Goal: Find specific page/section: Find specific page/section

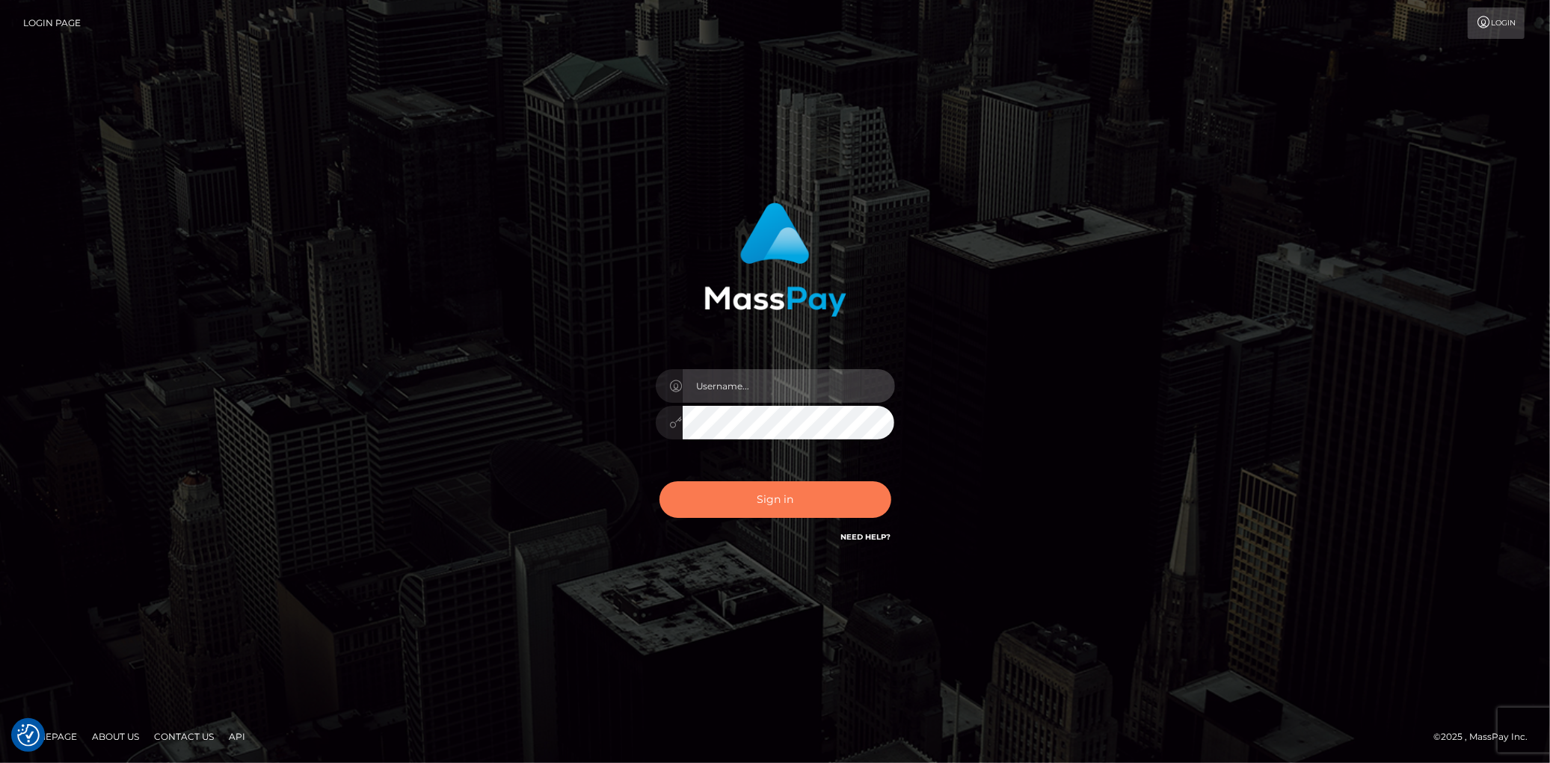
type input "Eduard Gavrilescu"
click at [763, 497] on button "Sign in" at bounding box center [776, 500] width 232 height 37
type input "Eduard Gavrilescu"
click at [763, 497] on button "Sign in" at bounding box center [776, 500] width 232 height 37
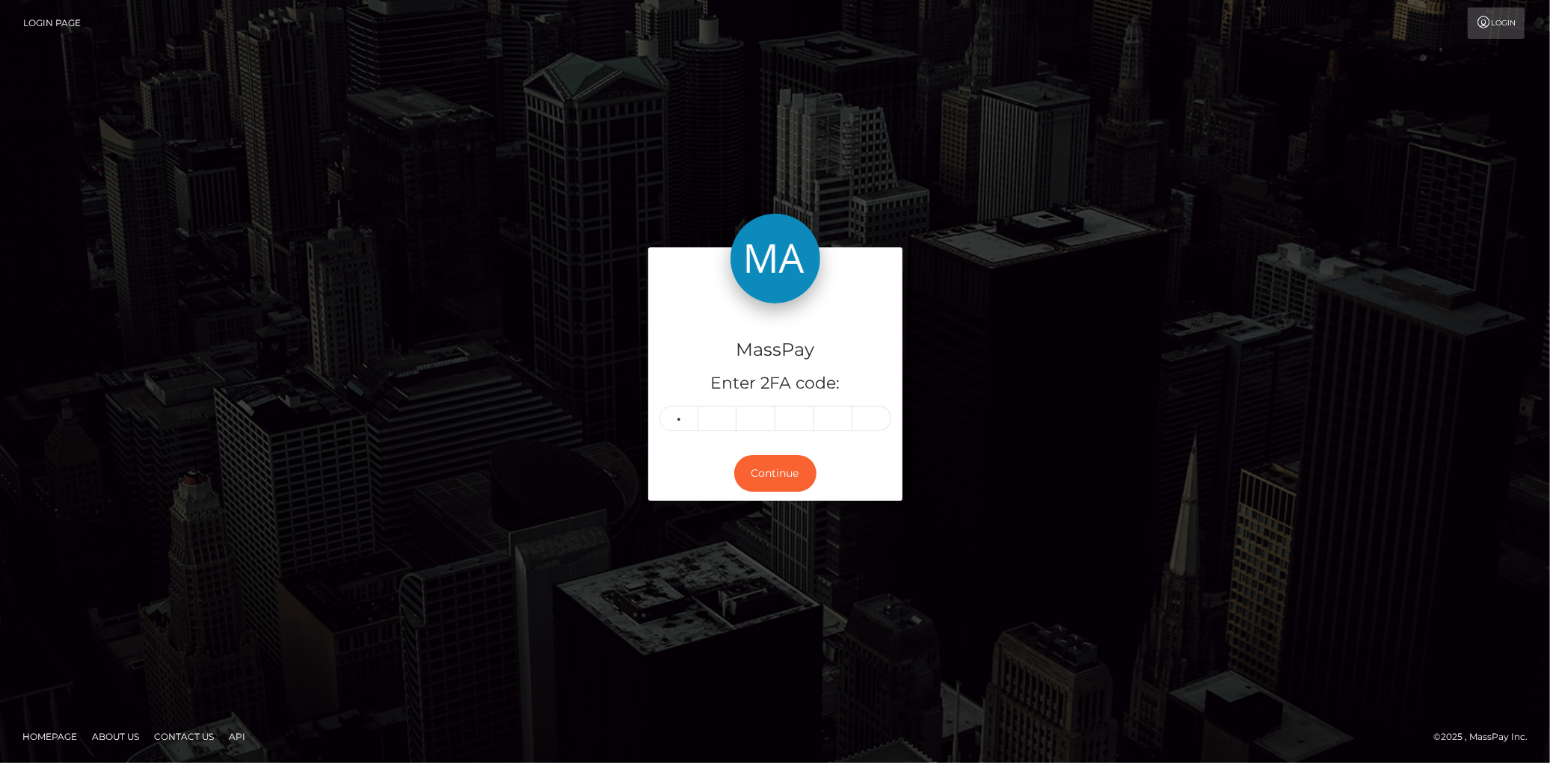
type input "4"
type input "5"
type input "3"
type input "2"
type input "4"
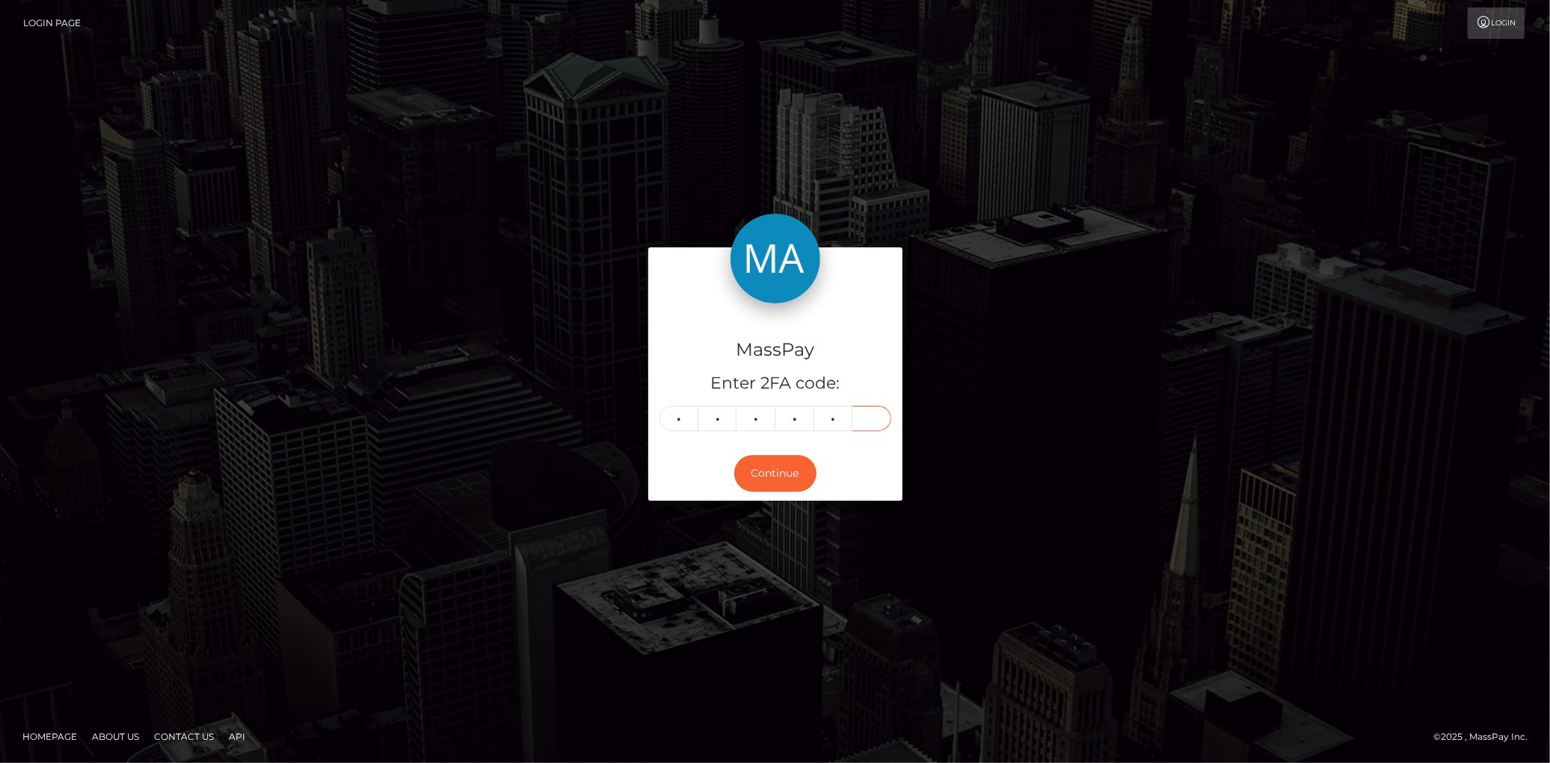
type input "7"
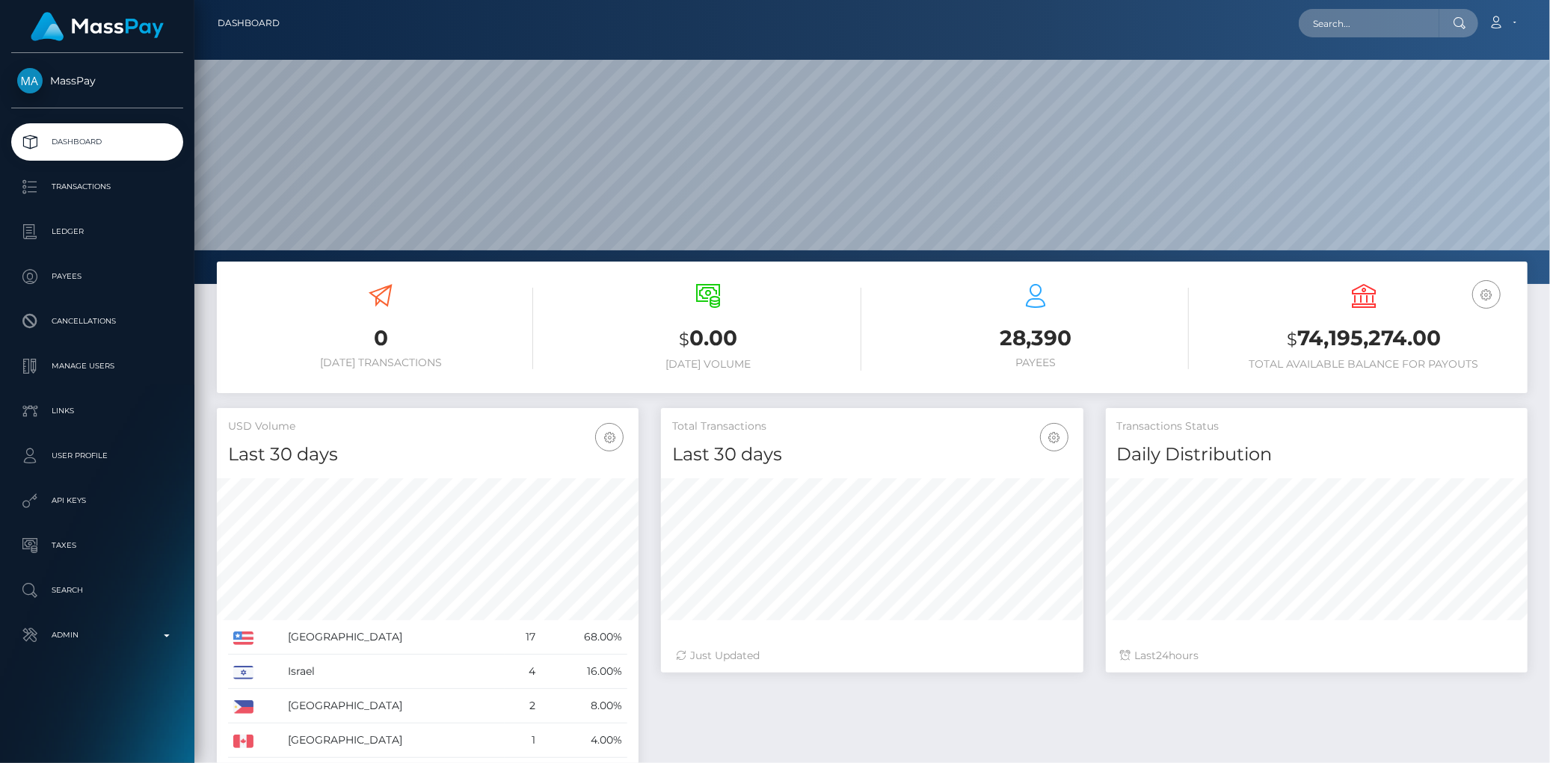
scroll to position [265, 422]
click at [1342, 26] on input "text" at bounding box center [1369, 23] width 141 height 28
paste input "MSP9fb569866fca99f"
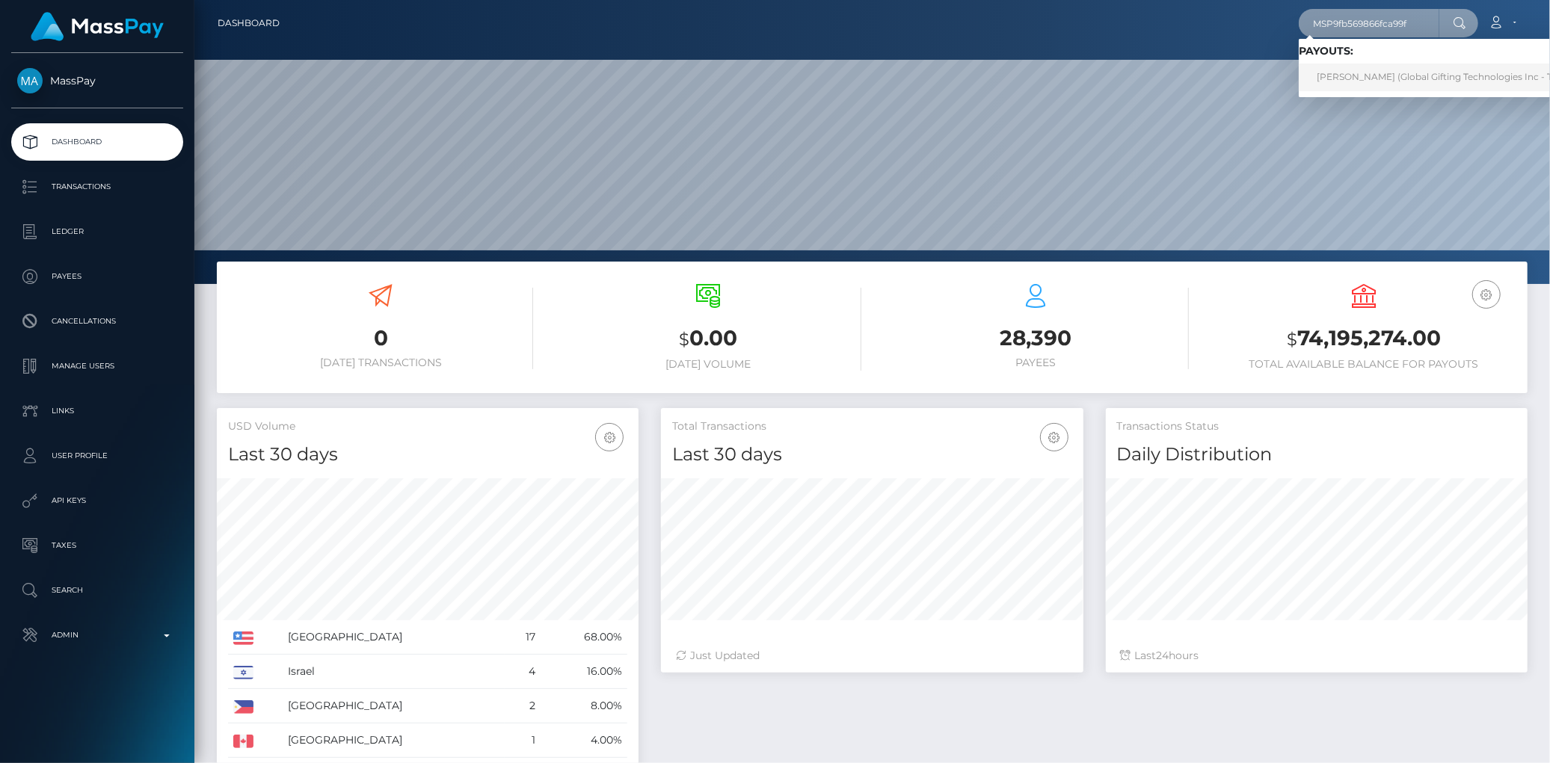
type input "MSP9fb569866fca99f"
click at [1344, 69] on link "[PERSON_NAME] (Global Gifting Technologies Inc - Throne)" at bounding box center [1449, 78] width 301 height 28
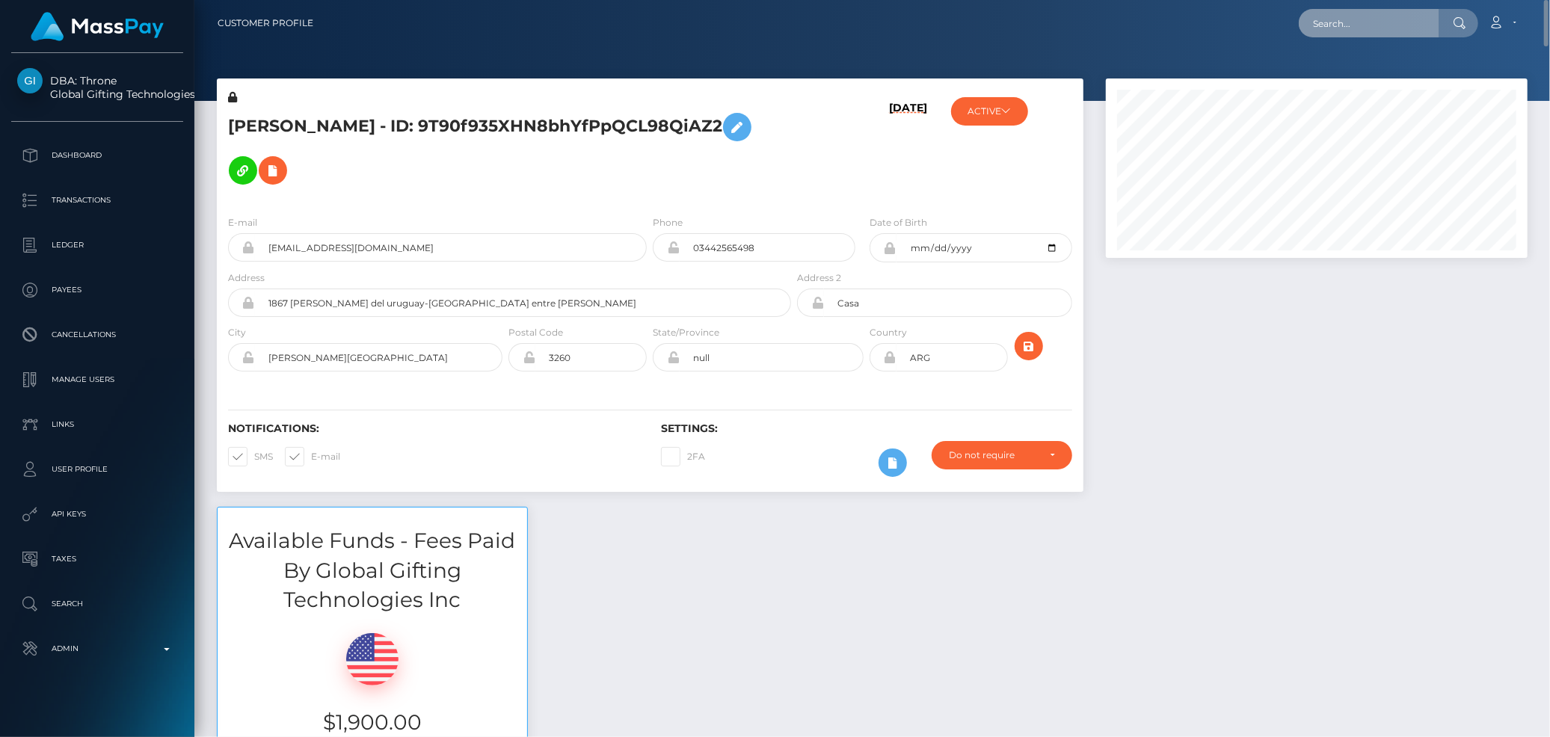
click at [1383, 26] on input "text" at bounding box center [1369, 23] width 141 height 28
paste input "MSPe4fc8a4aca20bbc"
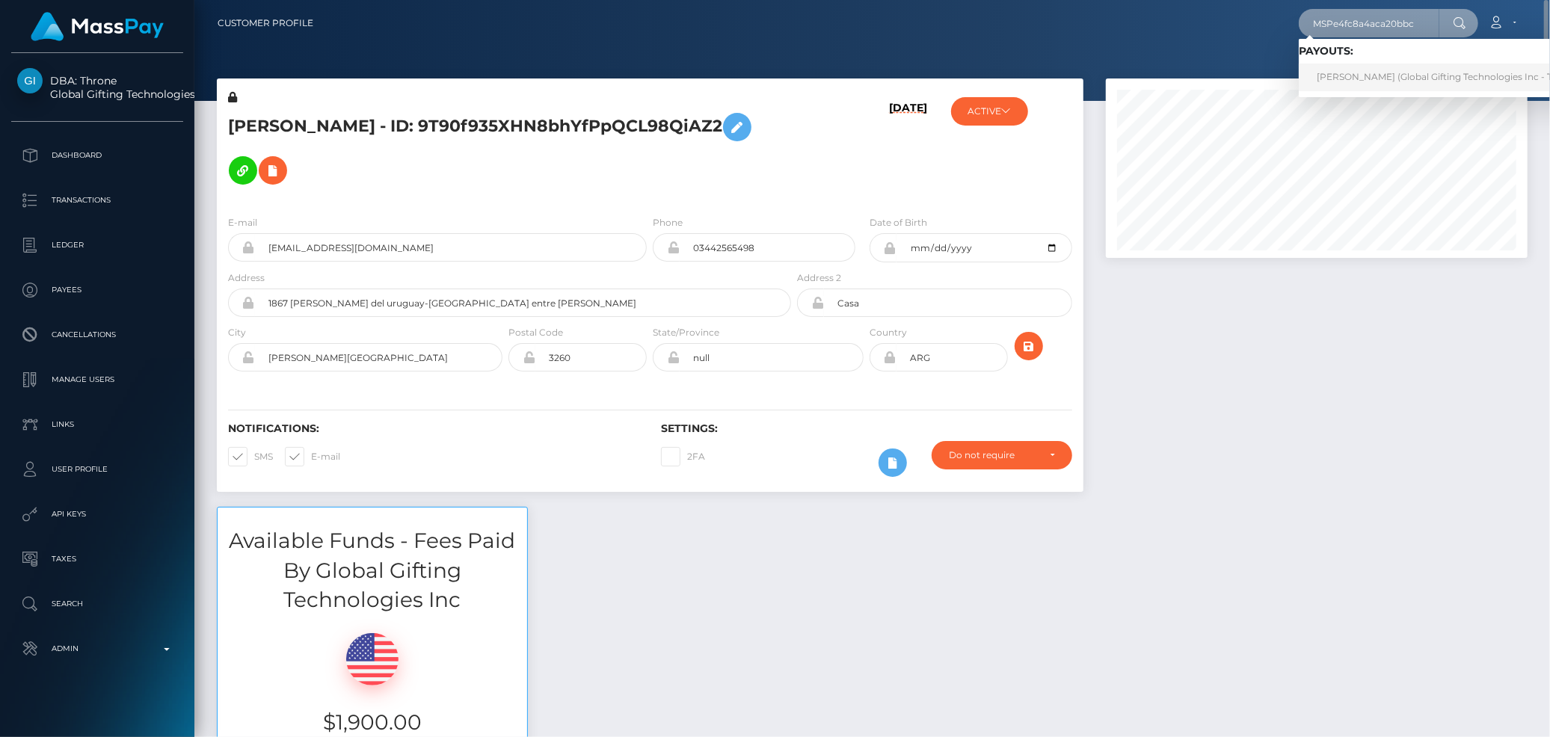
type input "MSPe4fc8a4aca20bbc"
click at [1357, 70] on link "MARIA CAROLINA IBARVO CUERO Ibarvo (Global Gifting Technologies Inc - Throne)" at bounding box center [1449, 78] width 301 height 28
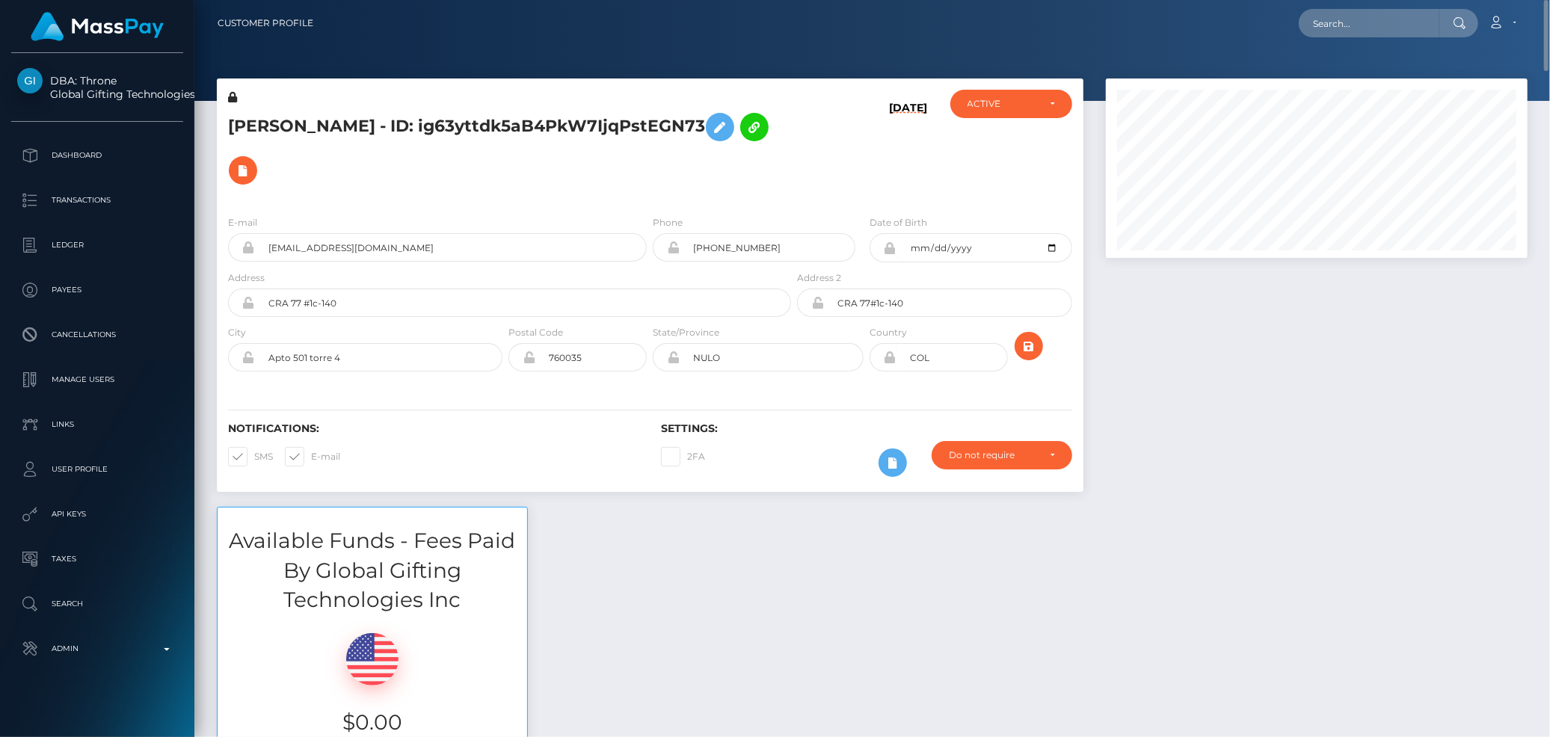
click at [1362, 7] on div "Loading... Loading... Account Edit Profile Logout" at bounding box center [926, 22] width 1202 height 31
click at [1352, 33] on input "text" at bounding box center [1369, 23] width 141 height 28
paste input "MSPf53dffc67d9c75b"
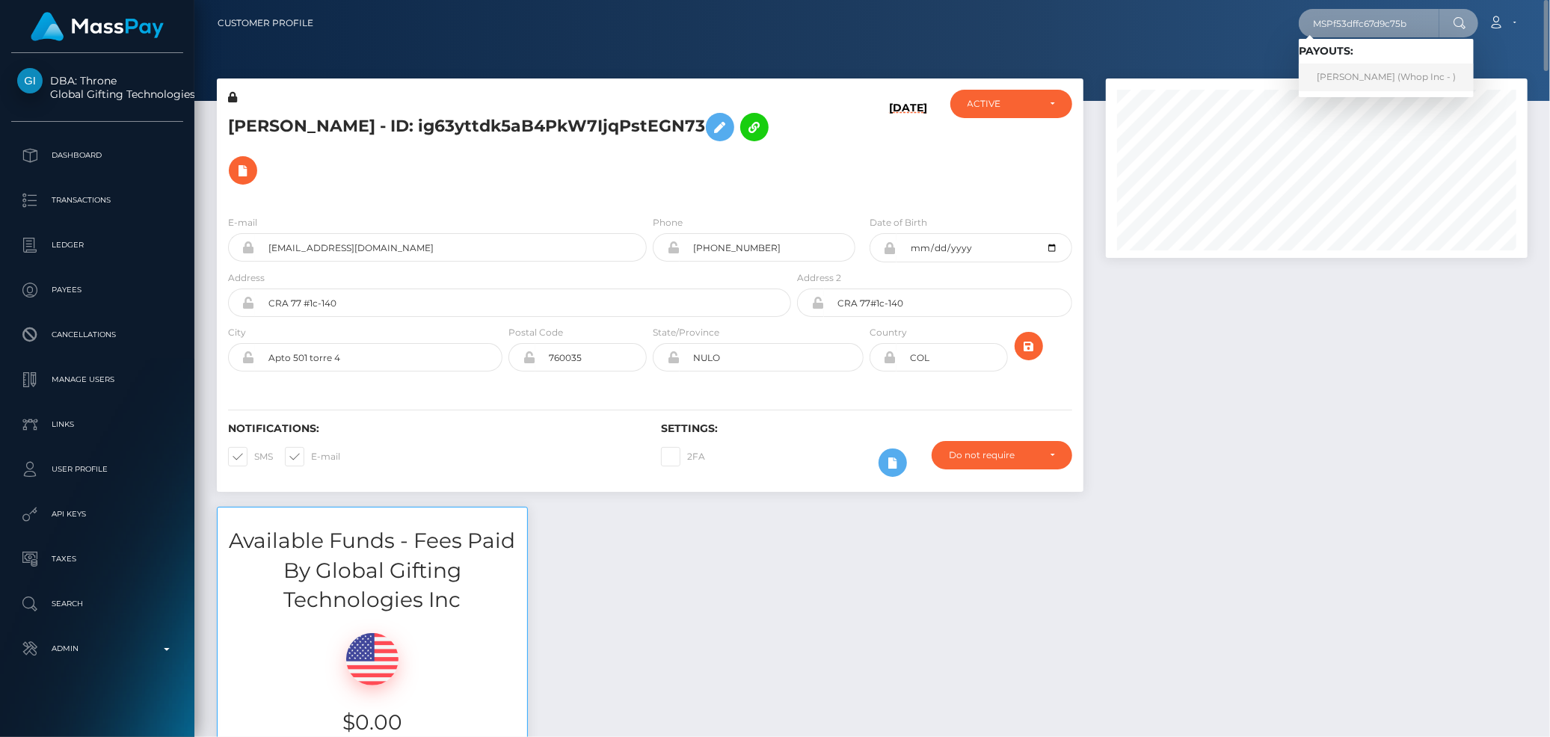
type input "MSPf53dffc67d9c75b"
click at [1374, 79] on link "JAIDER CAMILO ARTUNDUAGA GONZALEZ (Whop Inc - )" at bounding box center [1386, 78] width 175 height 28
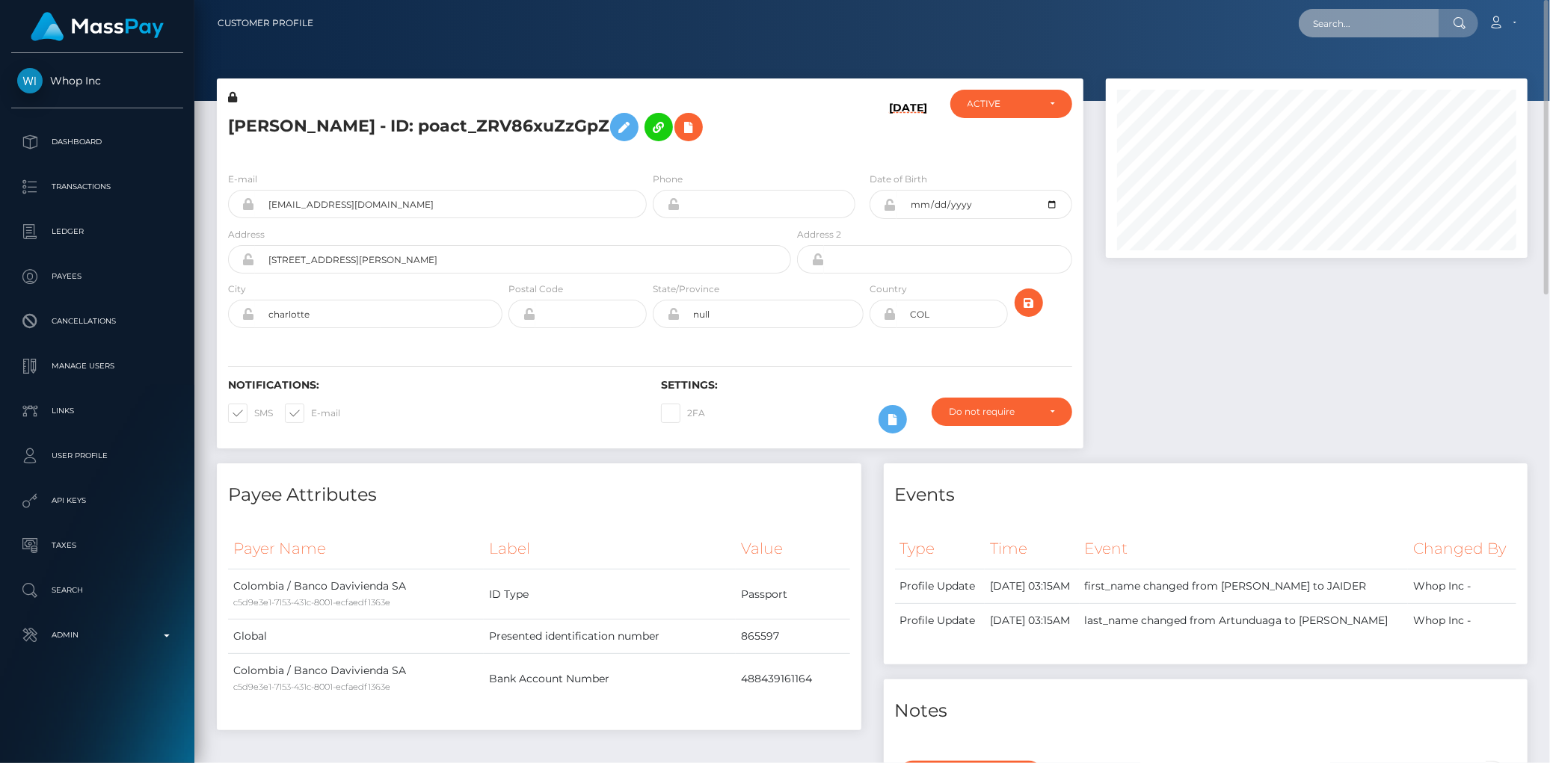
drag, startPoint x: 1340, startPoint y: 46, endPoint x: 1356, endPoint y: 19, distance: 31.2
paste input "MSP445f7119f3e1b87"
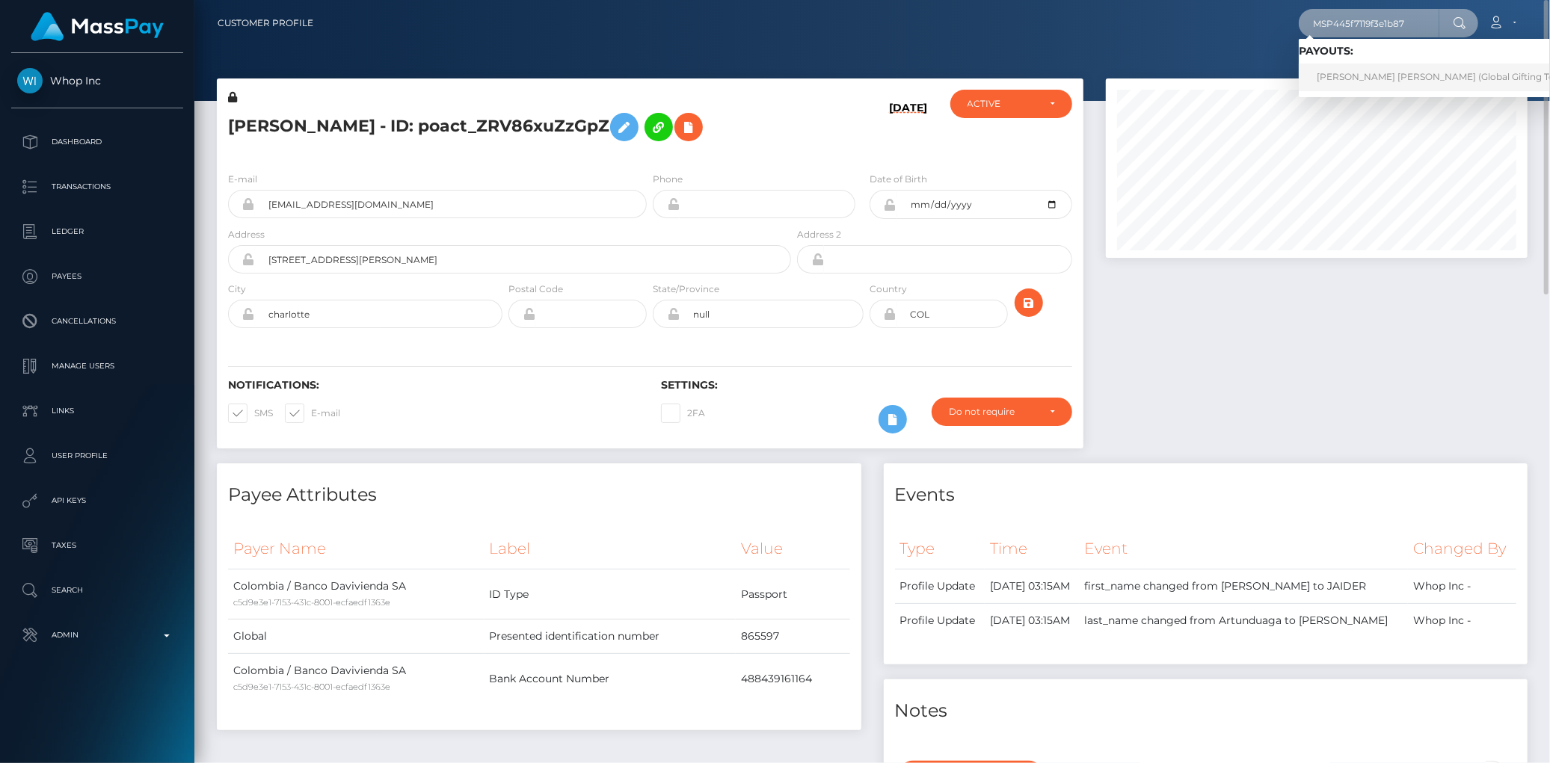
type input "MSP445f7119f3e1b87"
click at [1350, 76] on link "MARIA ISABEL DAVILA GALVEZ (Global Gifting Technologies Inc - Throne)" at bounding box center [1490, 78] width 382 height 28
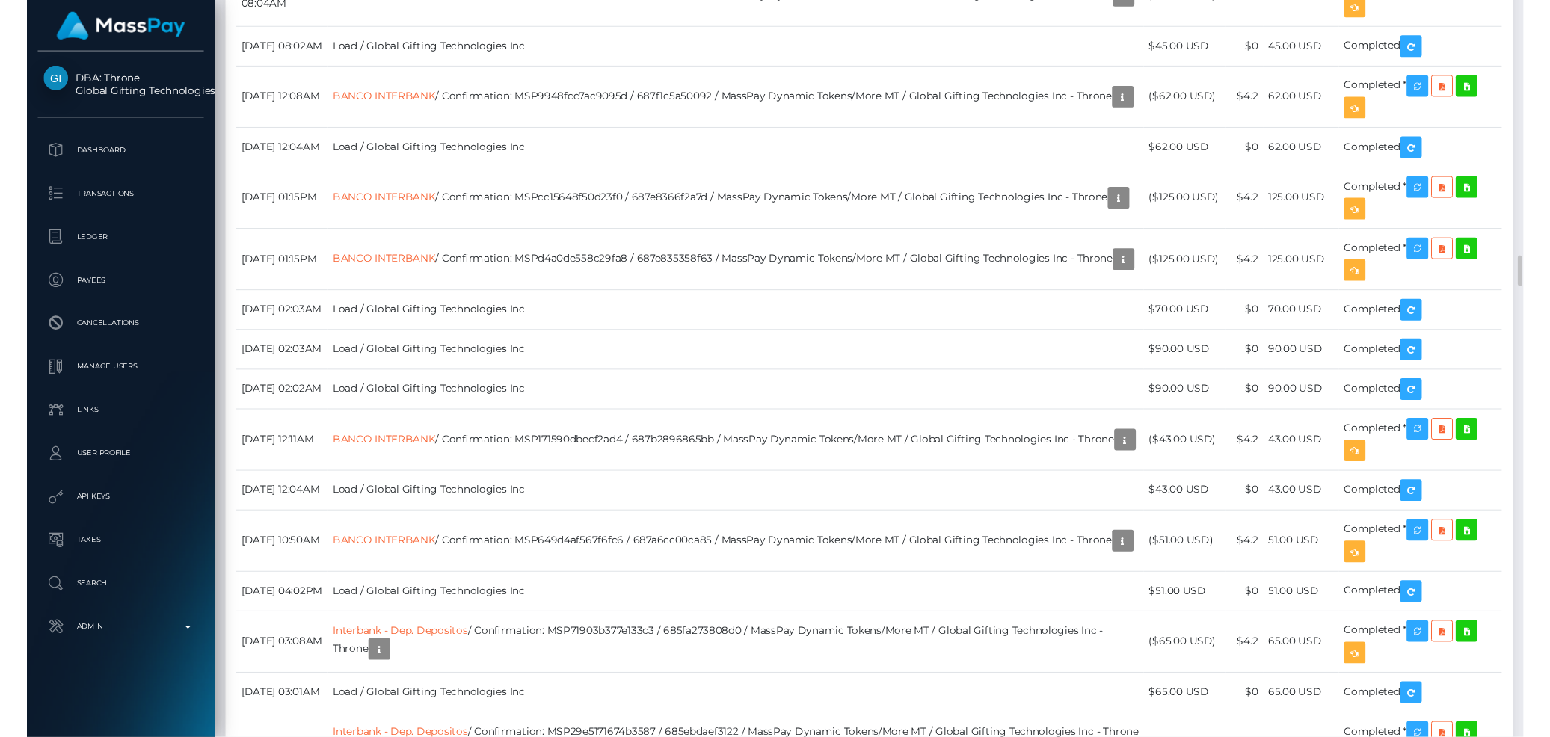
scroll to position [8142, 0]
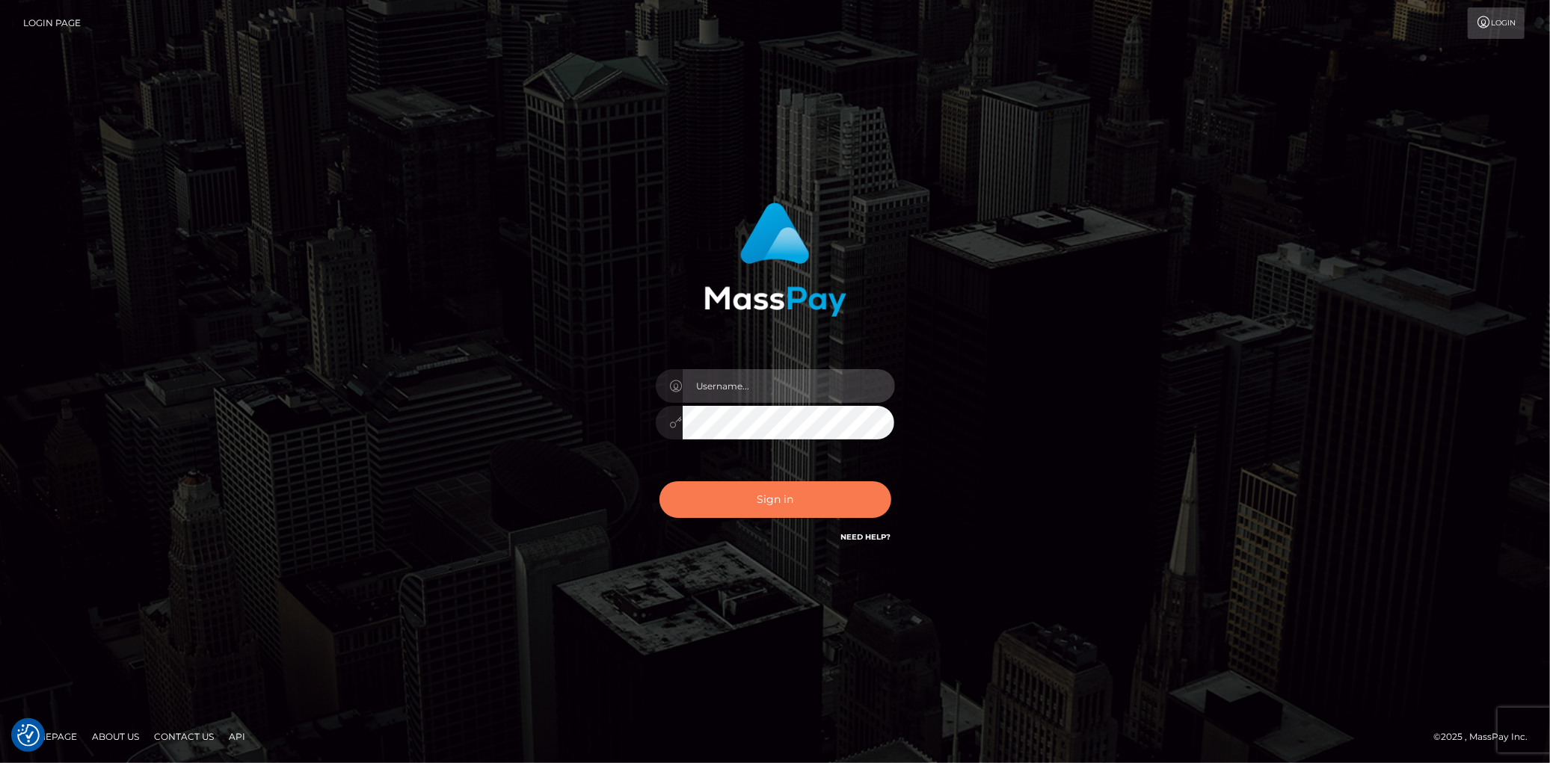
type input "[PERSON_NAME]"
click at [721, 492] on button "Sign in" at bounding box center [776, 500] width 232 height 37
type input "Eduard Gavrilescu"
click at [721, 492] on button "Sign in" at bounding box center [776, 500] width 232 height 37
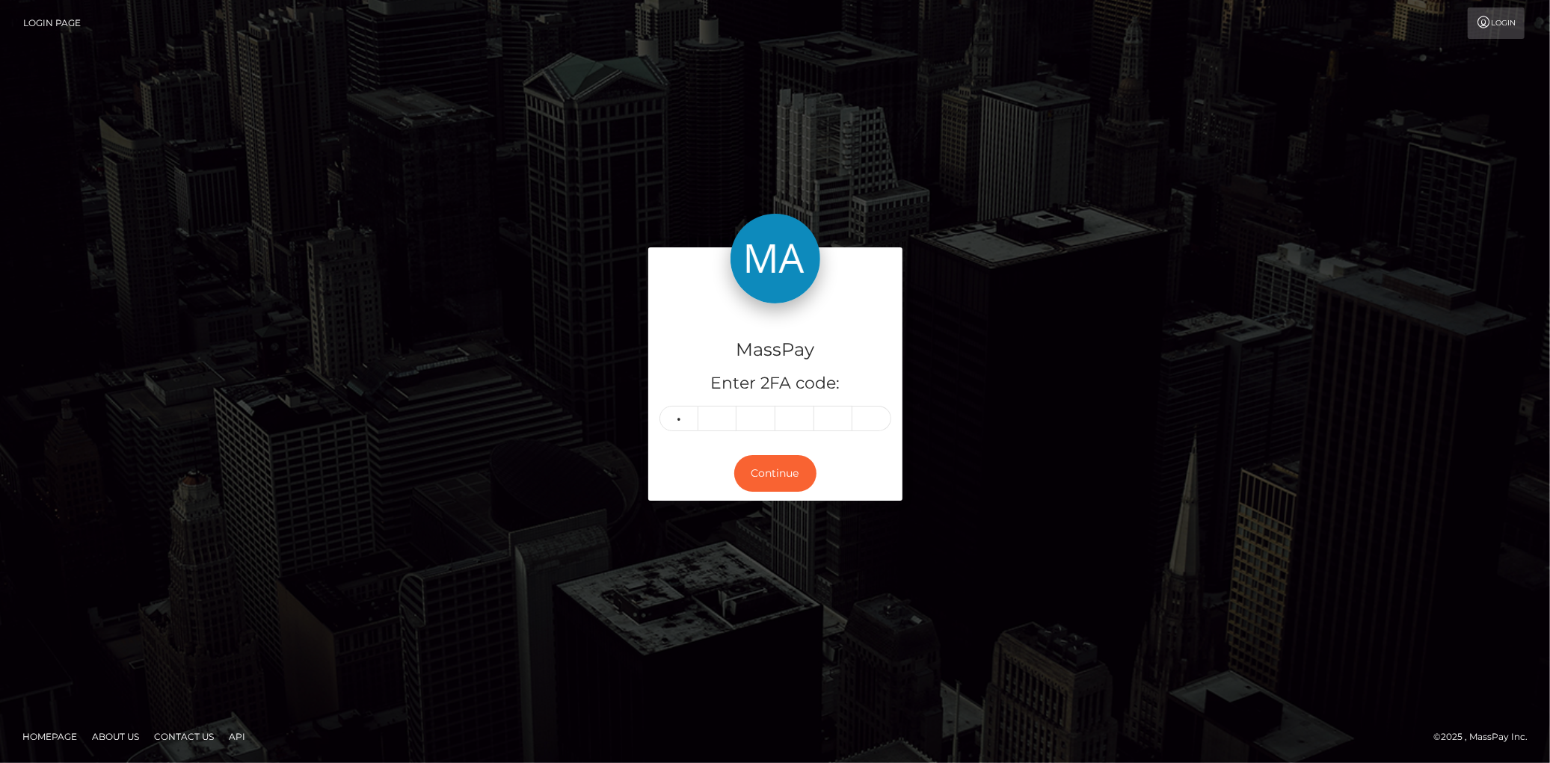
type input "8"
type input "1"
type input "5"
type input "8"
type input "9"
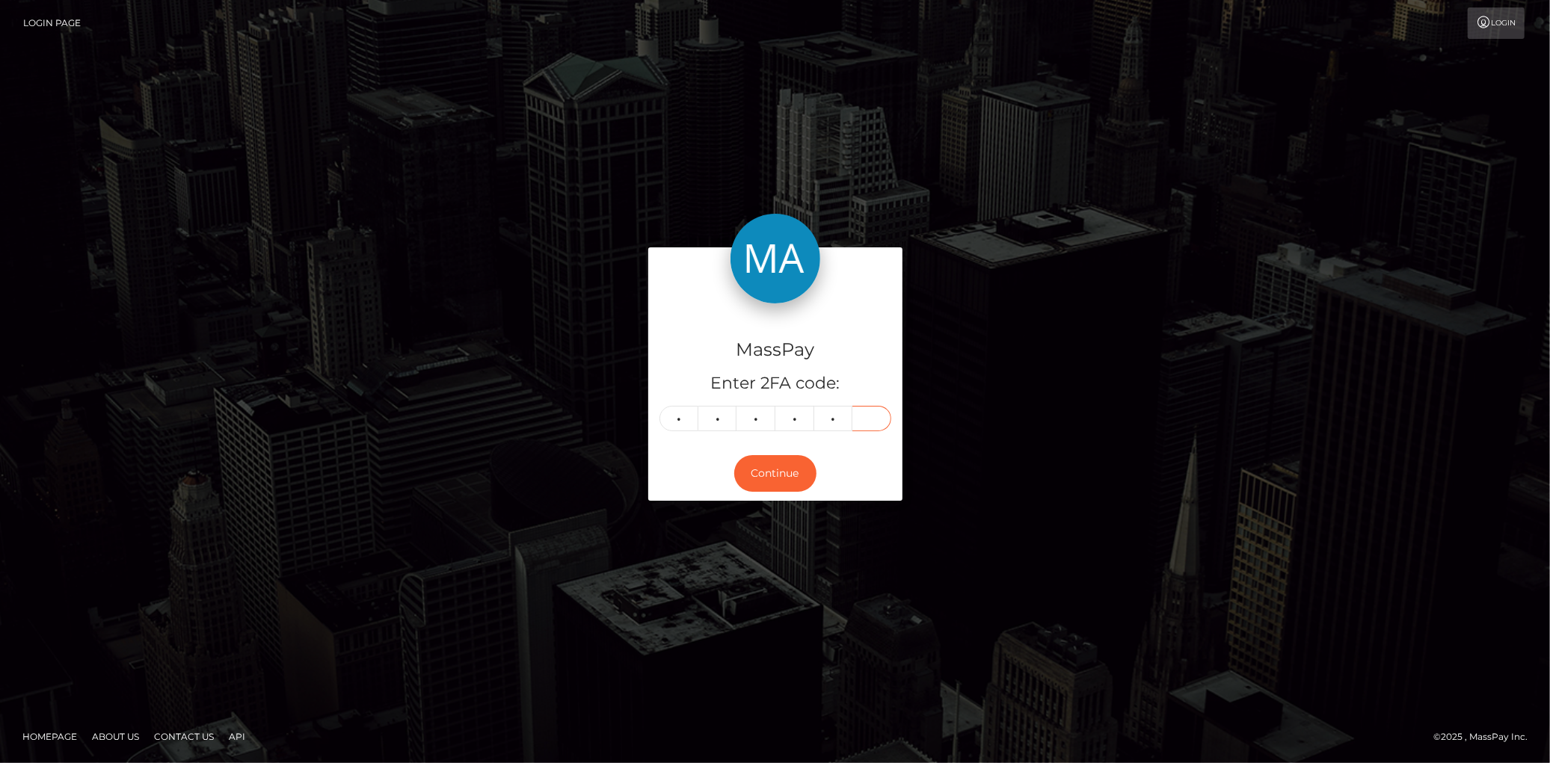
type input "6"
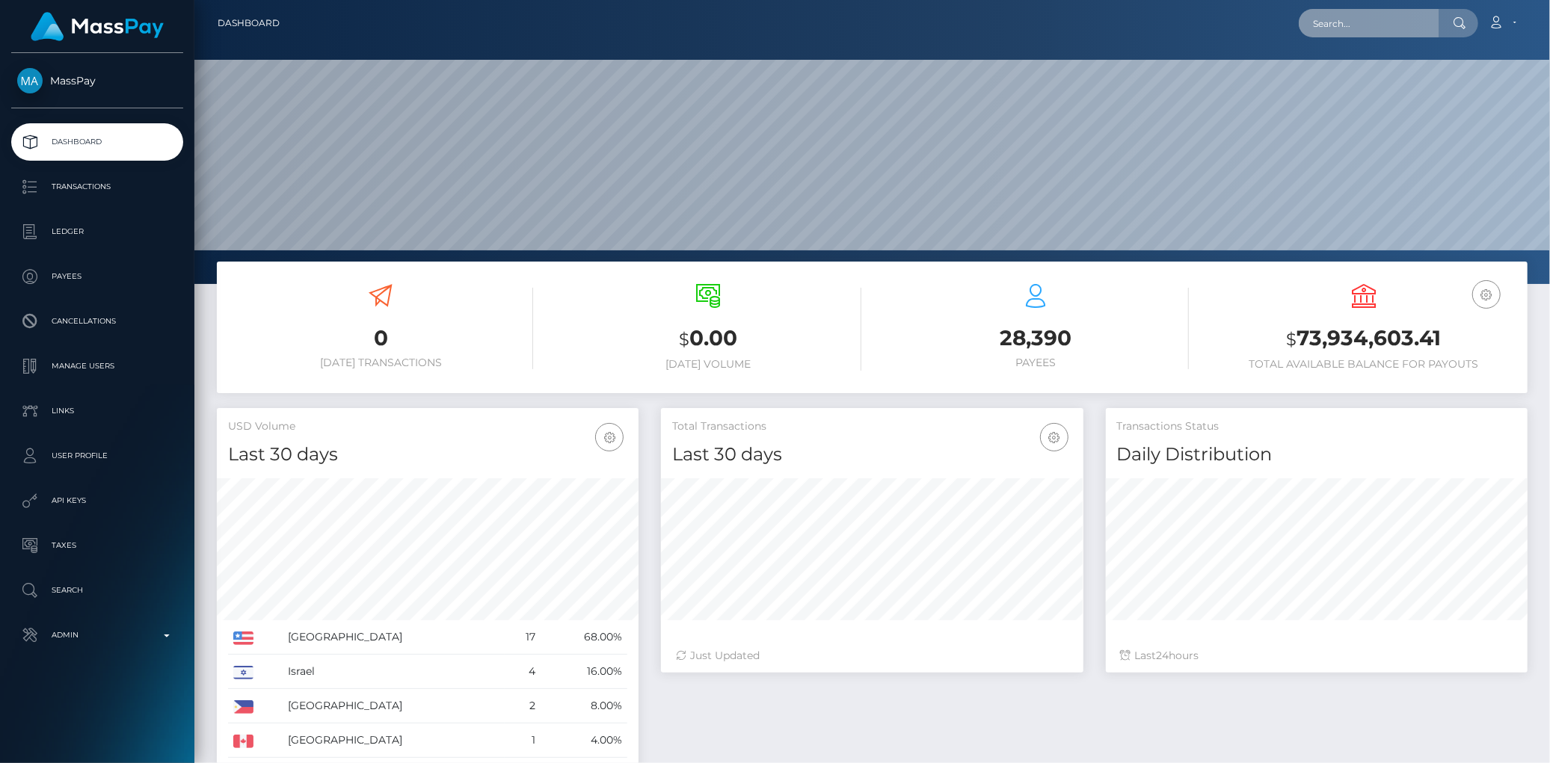
scroll to position [265, 422]
click at [1342, 28] on input "text" at bounding box center [1369, 23] width 141 height 28
paste input "[PERSON_NAME][EMAIL_ADDRESS][DOMAIN_NAME]"
type input "[PERSON_NAME][EMAIL_ADDRESS][DOMAIN_NAME]"
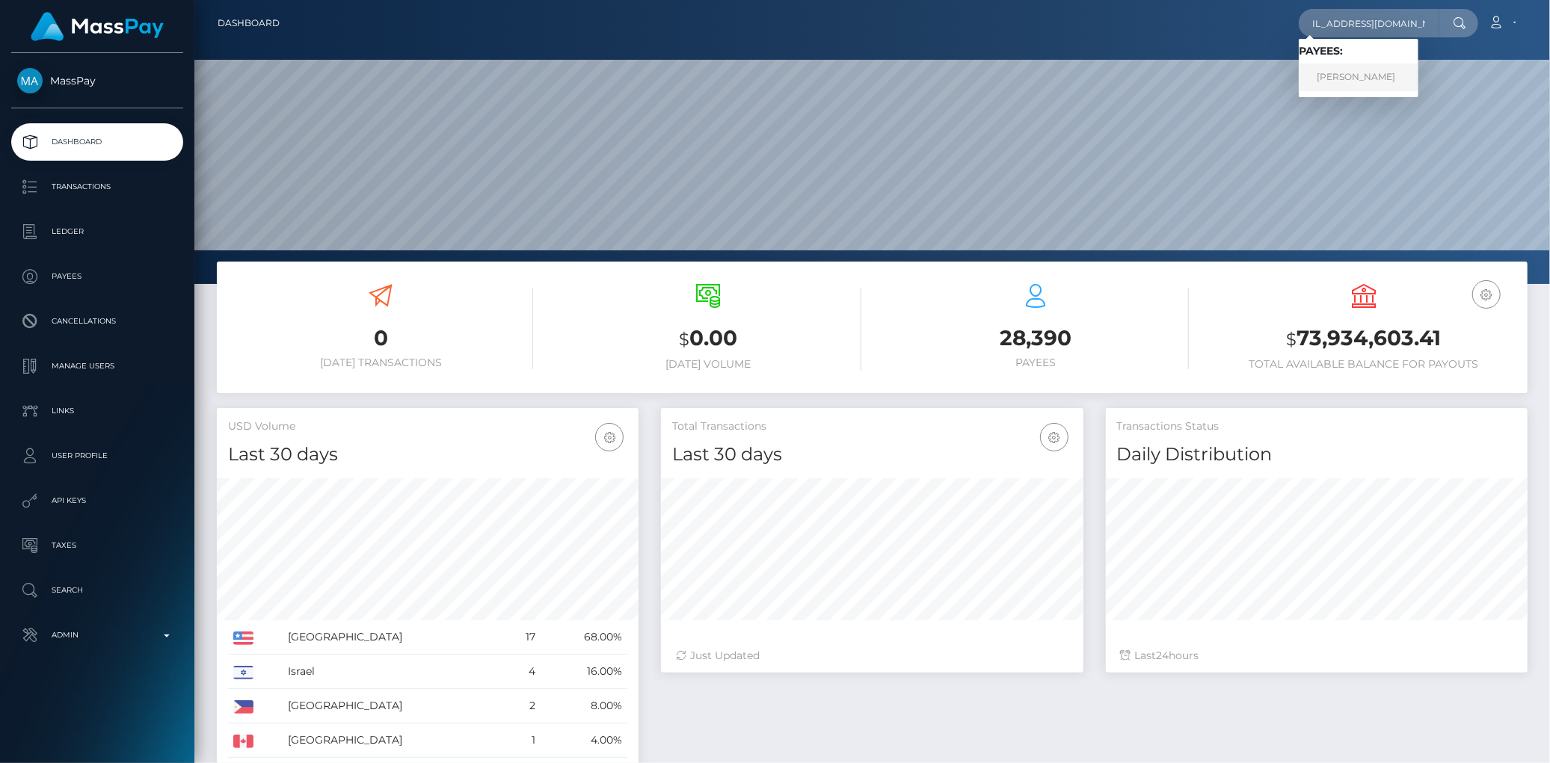
click at [1339, 76] on link "LANCE ALLEN EASTON" at bounding box center [1359, 78] width 120 height 28
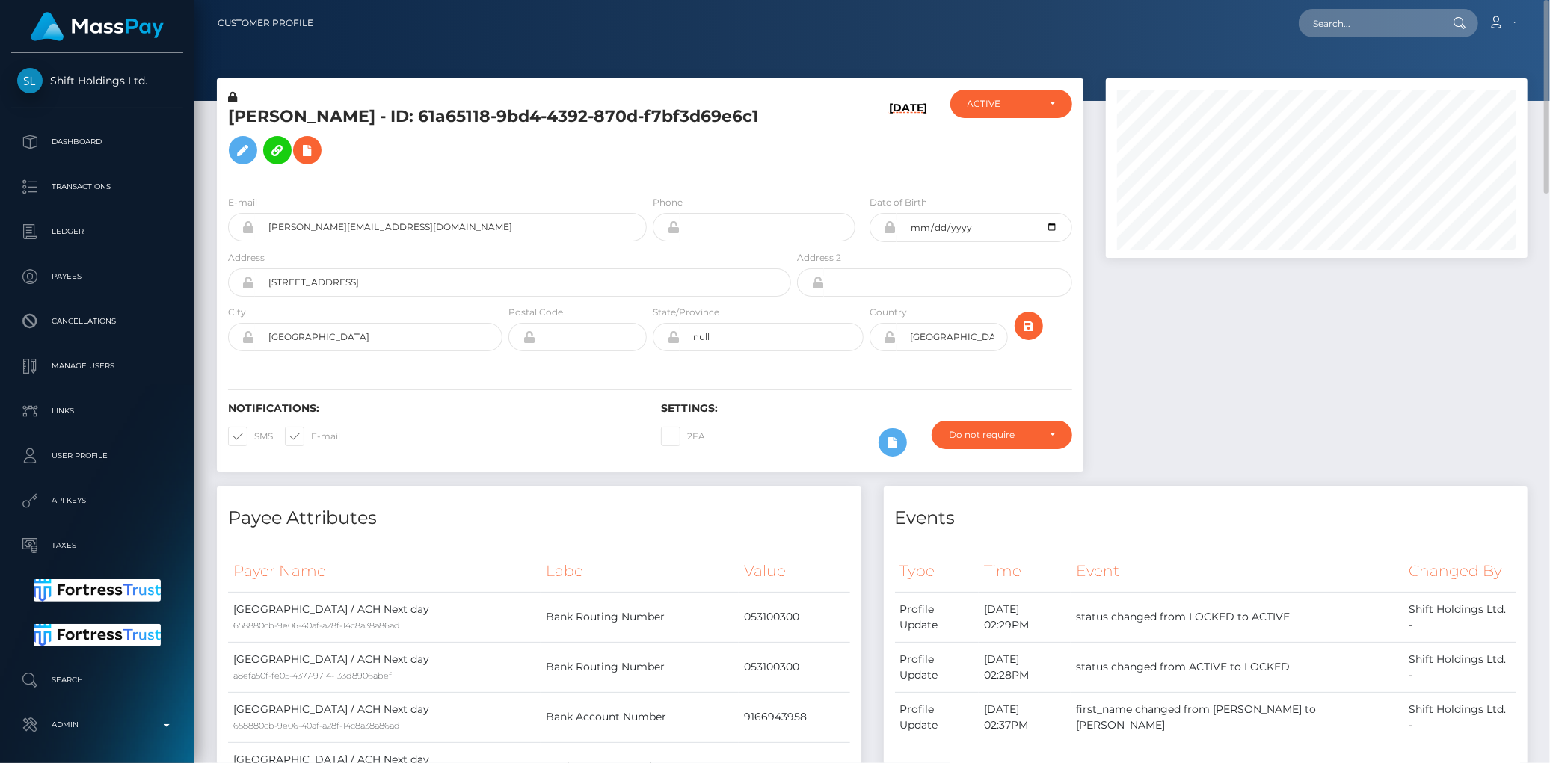
click at [551, 117] on h5 "[PERSON_NAME] - ID: 61a65118-9bd4-4392-870d-f7bf3d69e6c1" at bounding box center [505, 138] width 555 height 67
copy h5 "[PERSON_NAME] - ID: 61a65118-9bd4-4392-870d-f7bf3d69e6c1"
